Goal: Navigation & Orientation: Find specific page/section

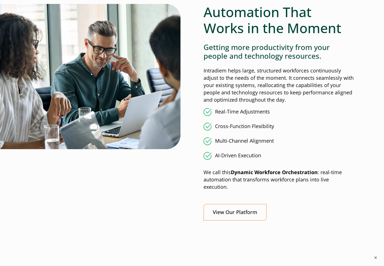
scroll to position [447, 0]
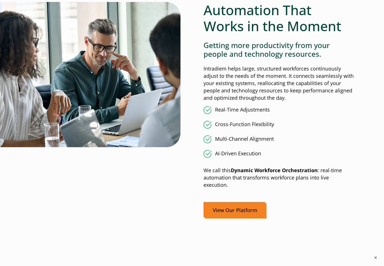
click at [256, 202] on link "View Our Platform" at bounding box center [234, 210] width 63 height 17
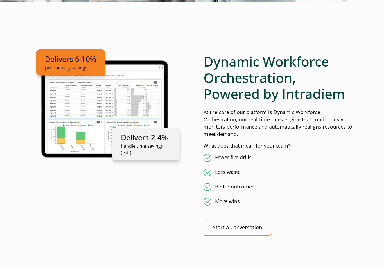
scroll to position [297, 0]
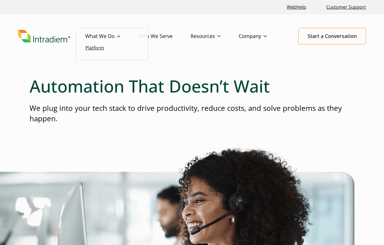
click at [103, 51] on link "Platform" at bounding box center [94, 48] width 19 height 6
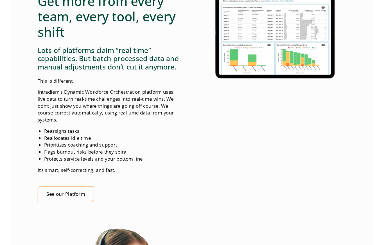
scroll to position [525, 0]
